Goal: Manage account settings

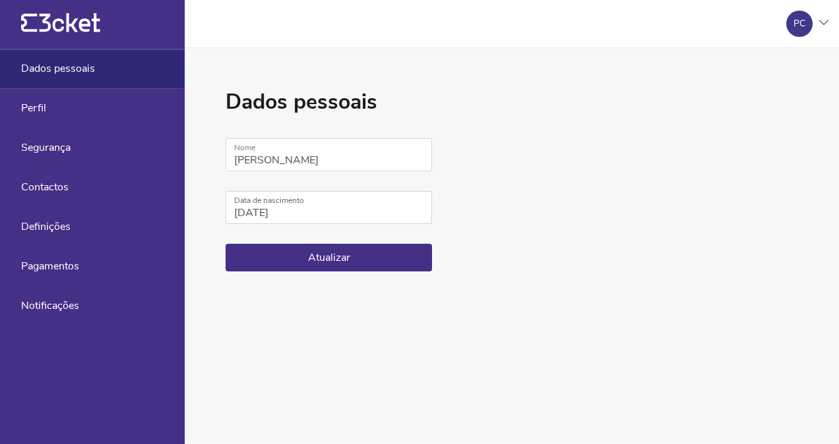
click at [61, 262] on span "Pagamentos" at bounding box center [50, 266] width 58 height 12
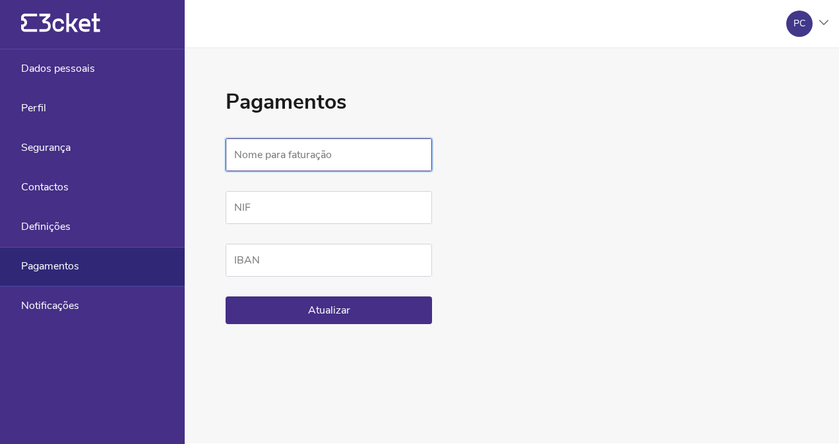
click at [334, 151] on input "Nome para faturação" at bounding box center [329, 154] width 206 height 33
click at [55, 217] on div "Definições" at bounding box center [92, 228] width 185 height 40
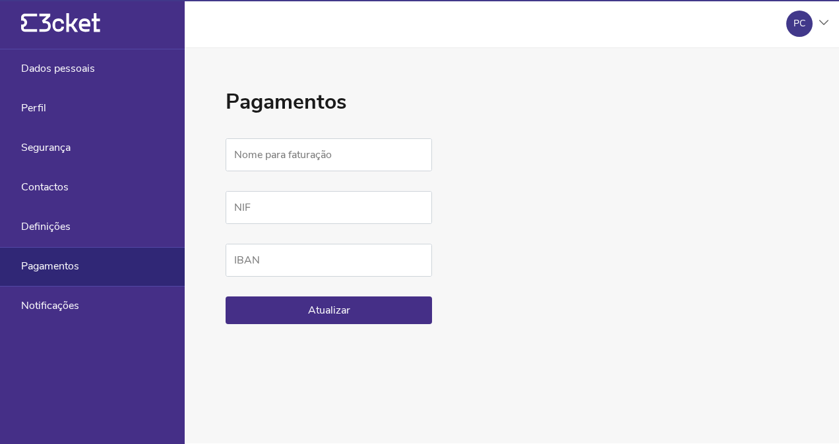
select select "pt_PT"
select select "Europe/[GEOGRAPHIC_DATA]"
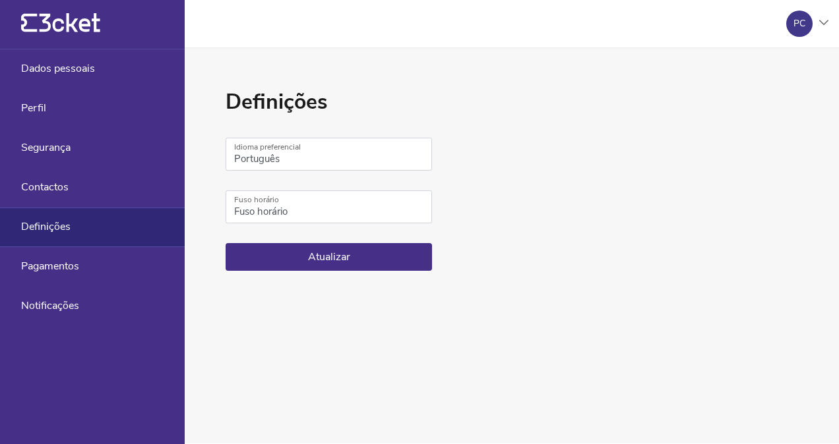
click at [31, 106] on span "Perfil" at bounding box center [33, 108] width 25 height 12
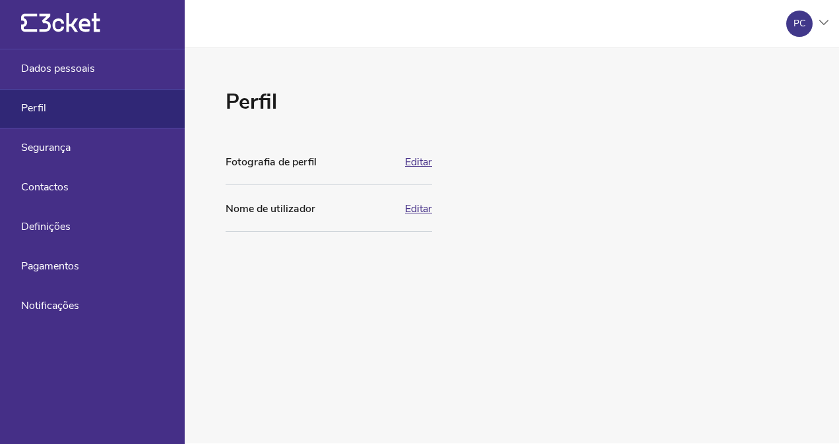
click at [42, 32] on icon "{' '}" at bounding box center [60, 23] width 79 height 20
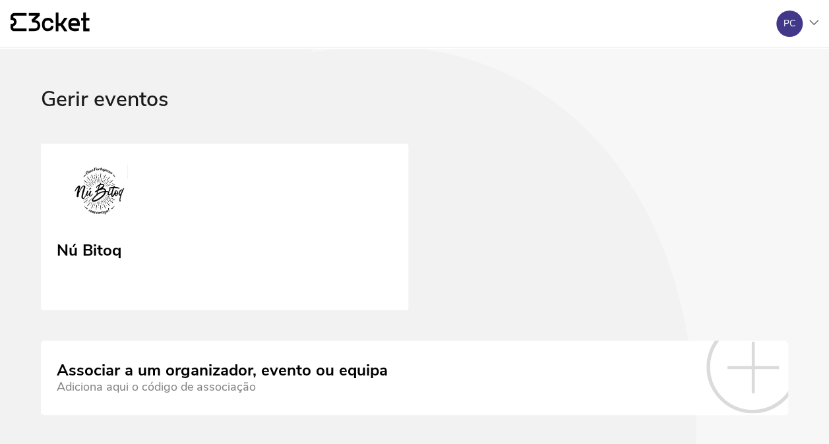
click at [114, 227] on link "Nú Bitoq" at bounding box center [224, 228] width 367 height 168
click at [113, 211] on img at bounding box center [100, 194] width 86 height 59
